Goal: Navigation & Orientation: Understand site structure

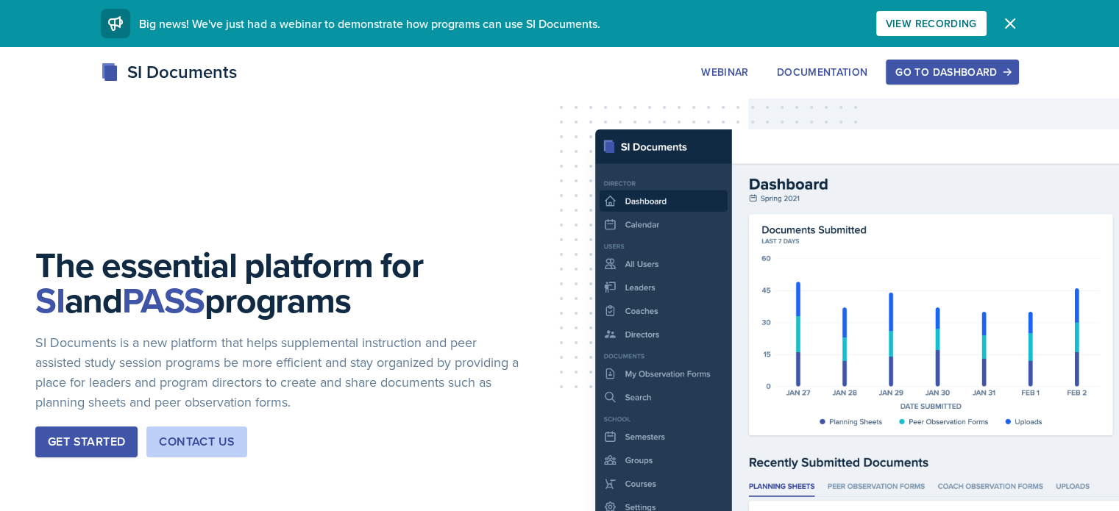
click at [993, 70] on div "Go to Dashboard" at bounding box center [951, 72] width 113 height 12
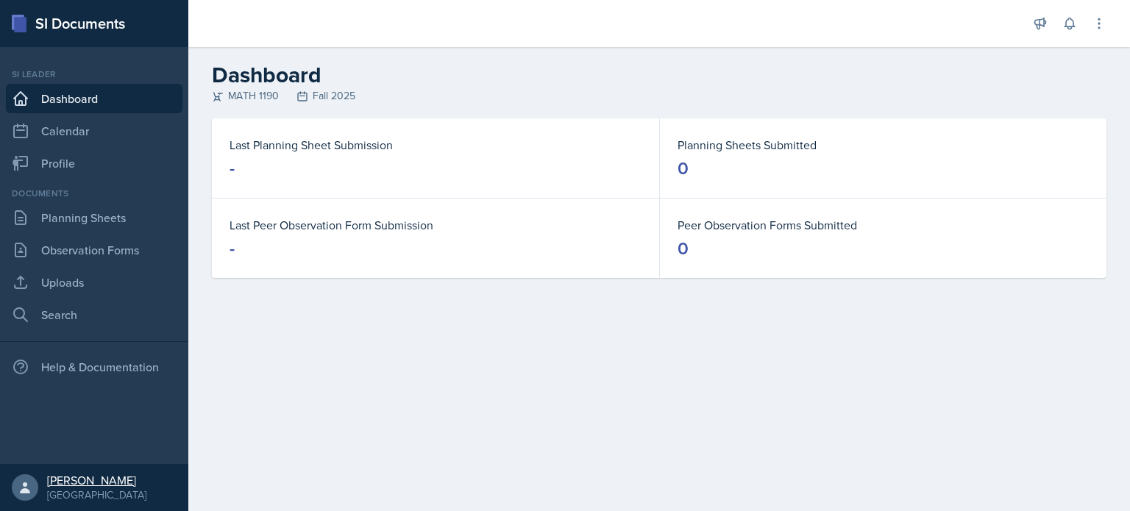
click at [63, 486] on div "[PERSON_NAME]" at bounding box center [96, 480] width 99 height 15
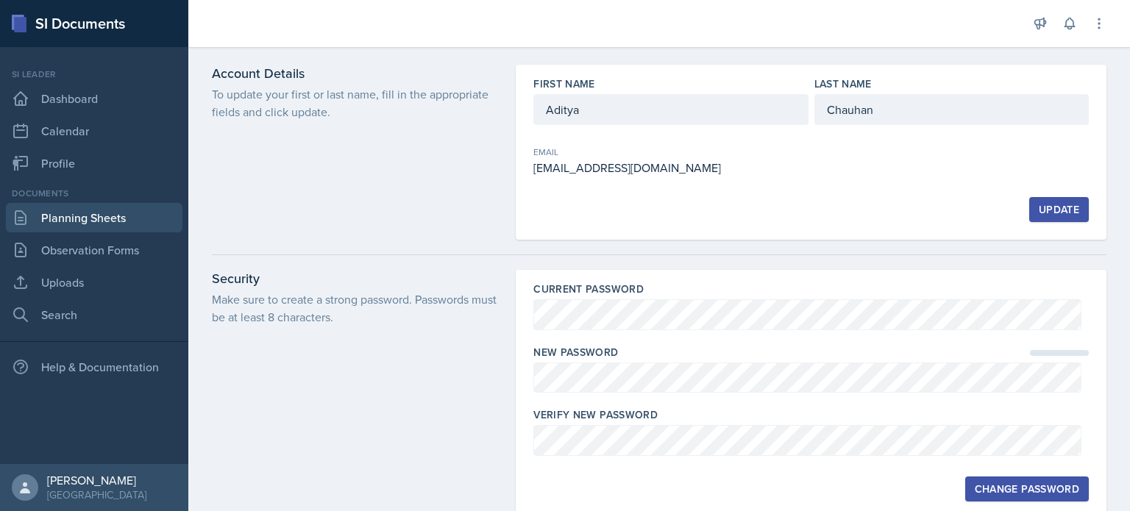
click at [151, 216] on link "Planning Sheets" at bounding box center [94, 217] width 177 height 29
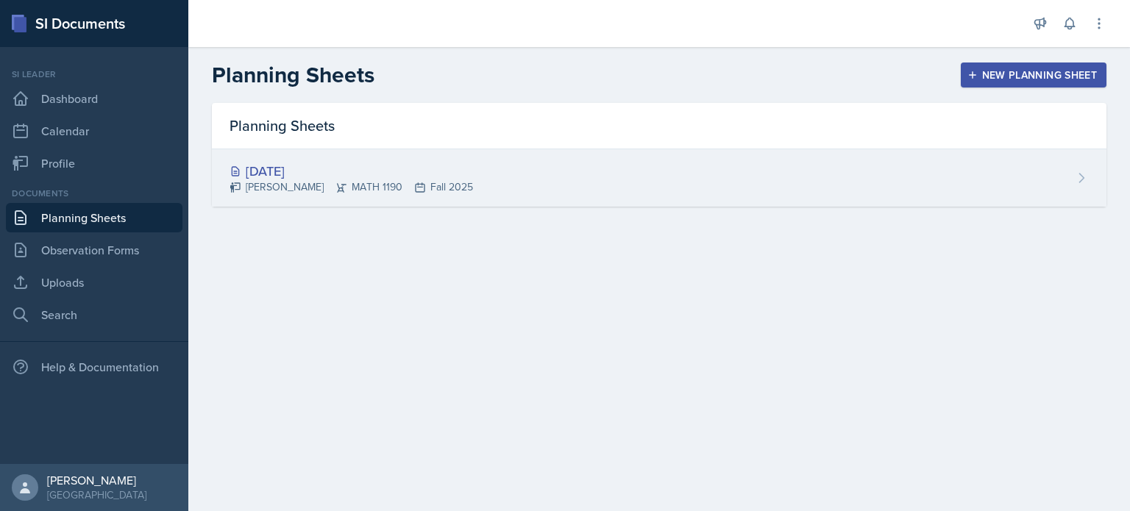
click at [305, 174] on div "[DATE]" at bounding box center [352, 171] width 244 height 20
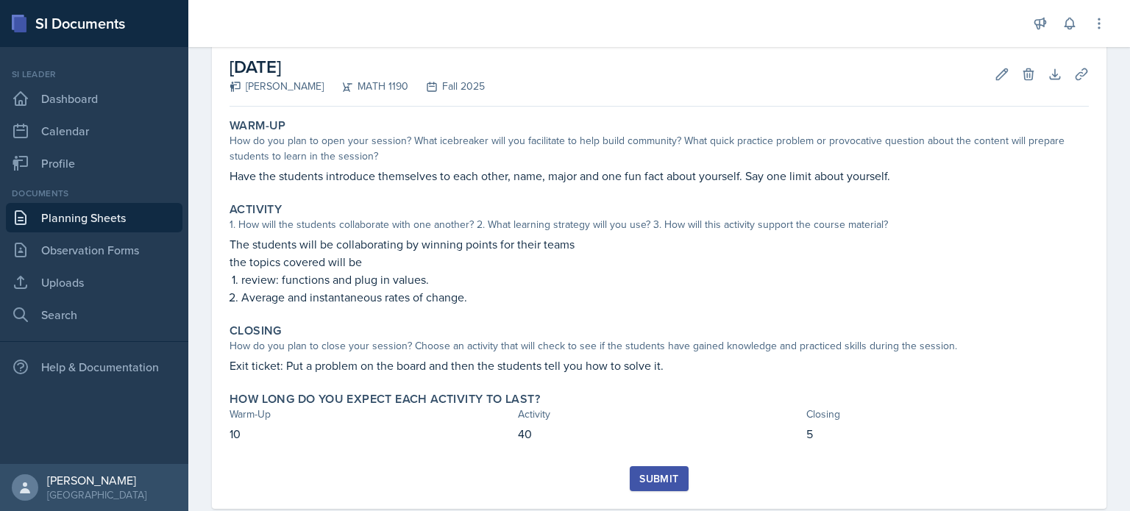
scroll to position [88, 0]
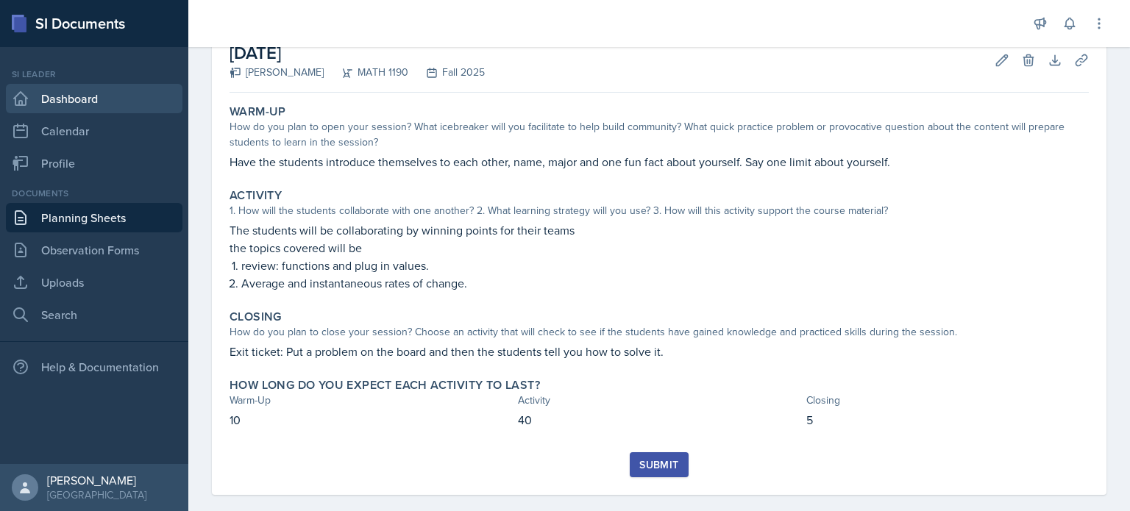
click at [84, 99] on link "Dashboard" at bounding box center [94, 98] width 177 height 29
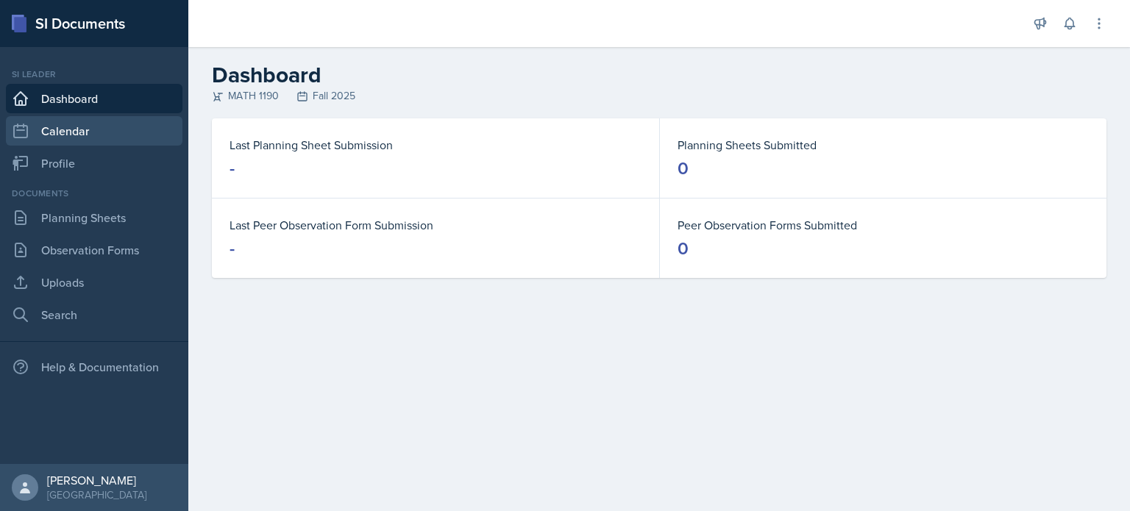
click at [86, 128] on link "Calendar" at bounding box center [94, 130] width 177 height 29
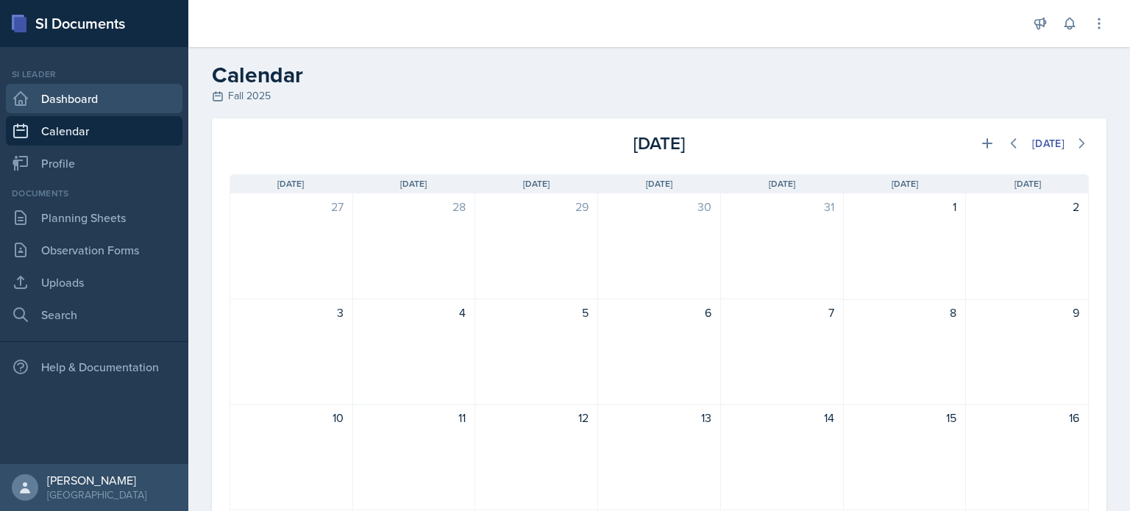
click at [105, 99] on link "Dashboard" at bounding box center [94, 98] width 177 height 29
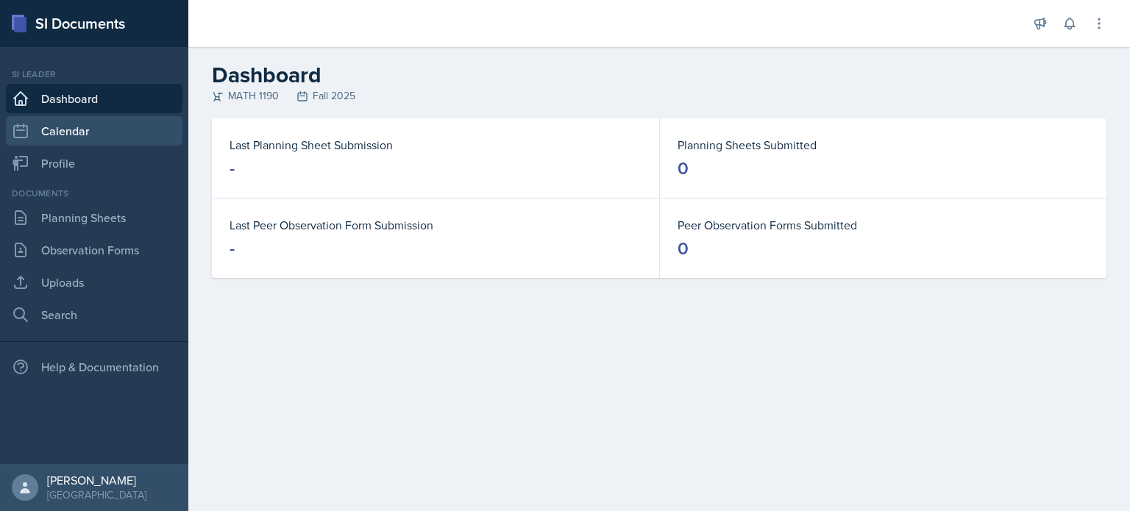
click at [106, 143] on link "Calendar" at bounding box center [94, 130] width 177 height 29
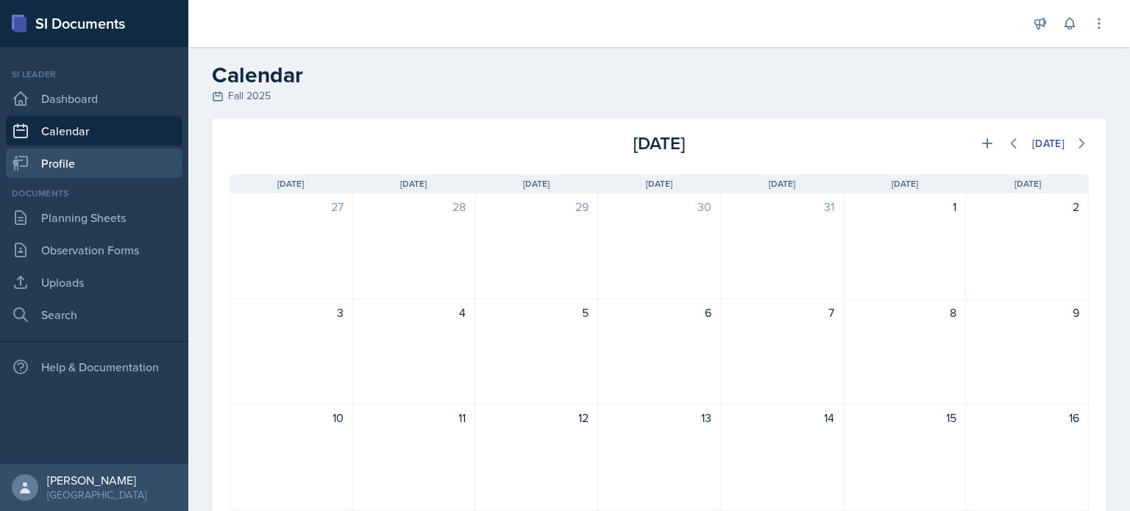
click at [107, 156] on link "Profile" at bounding box center [94, 163] width 177 height 29
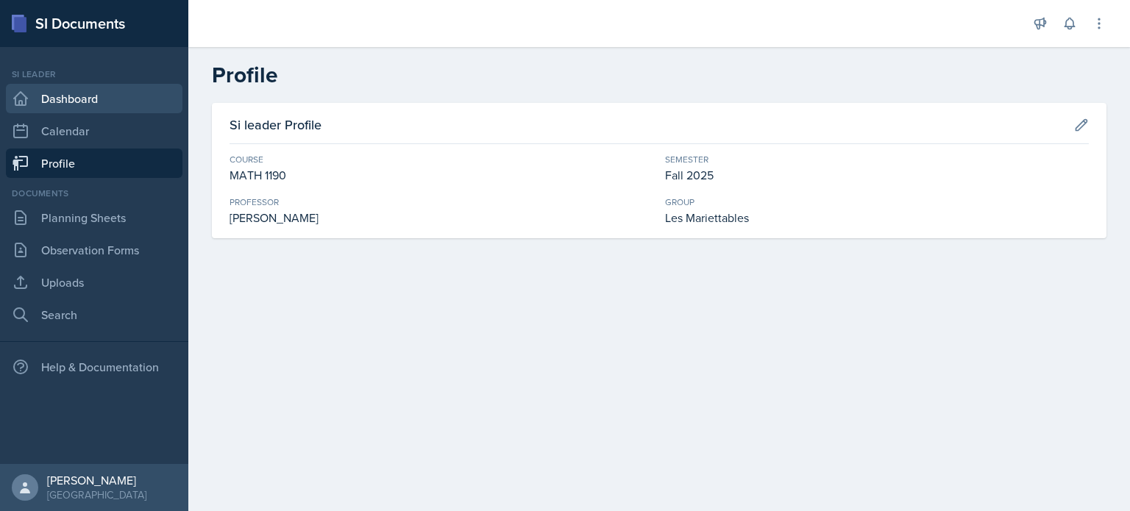
click at [121, 110] on link "Dashboard" at bounding box center [94, 98] width 177 height 29
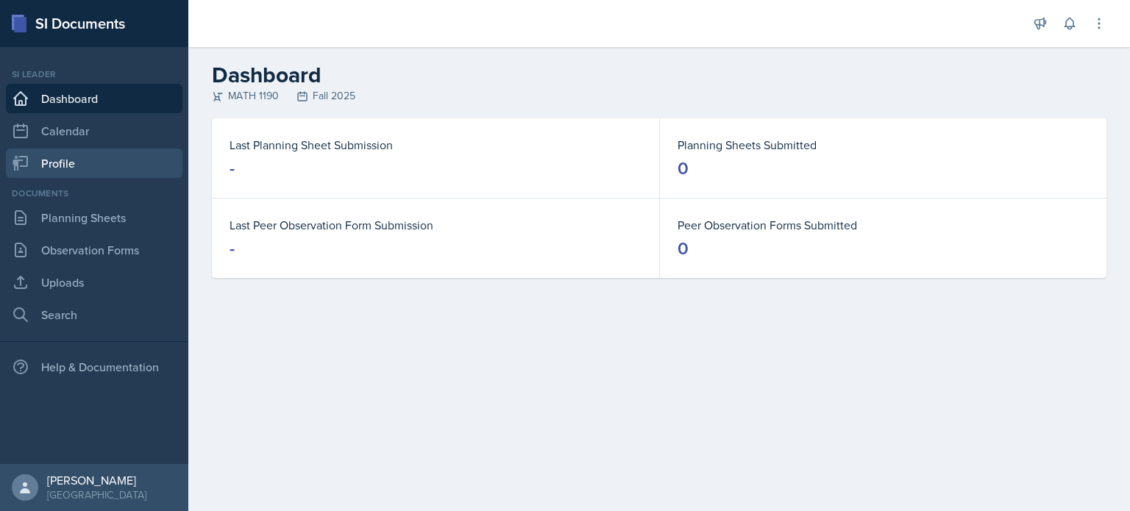
click at [132, 167] on link "Profile" at bounding box center [94, 163] width 177 height 29
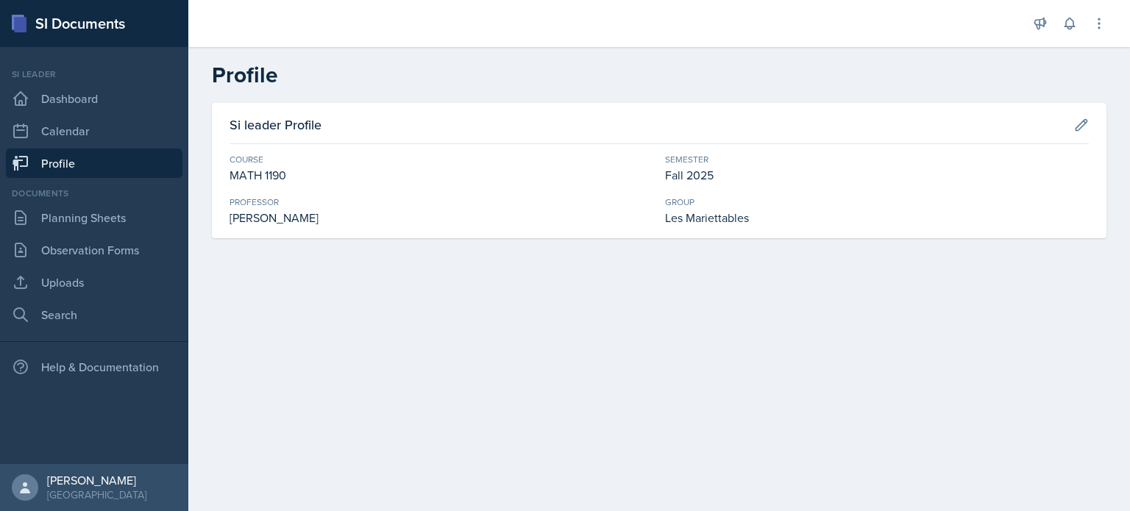
click at [133, 153] on link "Profile" at bounding box center [94, 163] width 177 height 29
click at [139, 96] on link "Dashboard" at bounding box center [94, 98] width 177 height 29
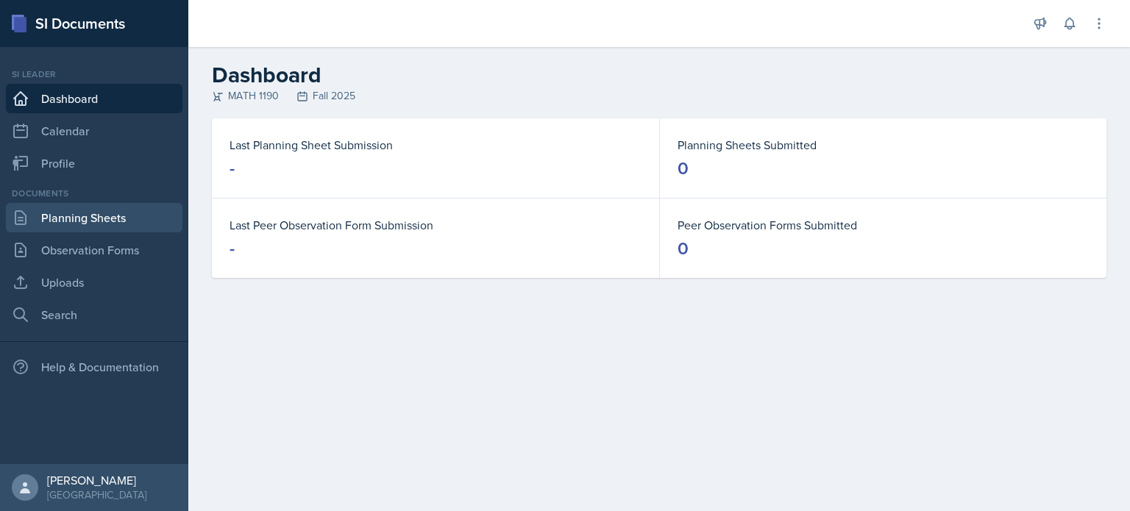
click at [118, 216] on link "Planning Sheets" at bounding box center [94, 217] width 177 height 29
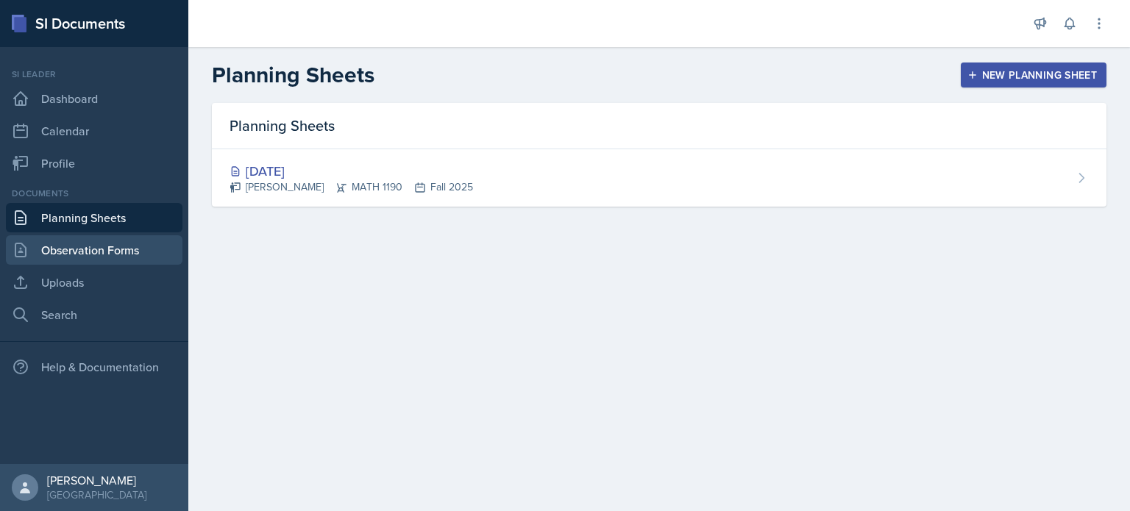
click at [121, 250] on link "Observation Forms" at bounding box center [94, 249] width 177 height 29
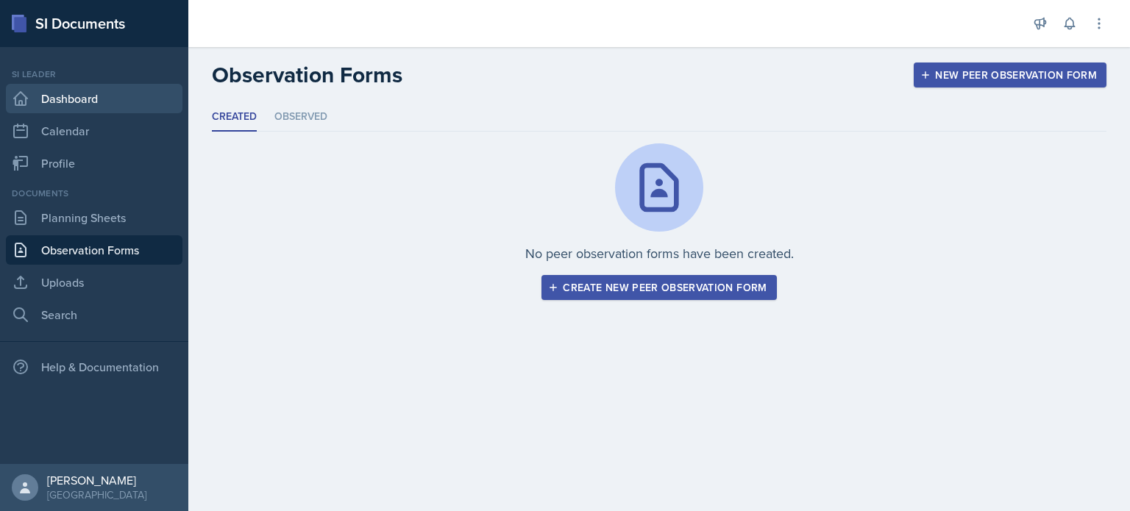
click at [156, 102] on link "Dashboard" at bounding box center [94, 98] width 177 height 29
